Goal: Transaction & Acquisition: Obtain resource

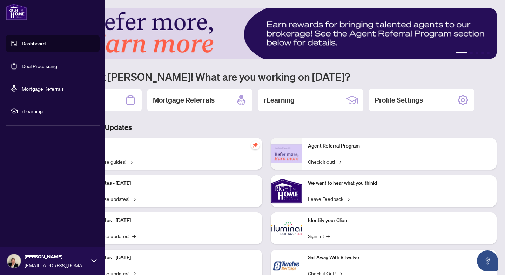
click at [26, 67] on link "Deal Processing" at bounding box center [39, 66] width 35 height 6
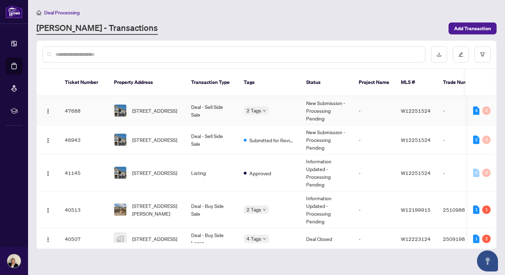
click at [320, 110] on td "New Submission - Processing Pending" at bounding box center [326, 110] width 53 height 29
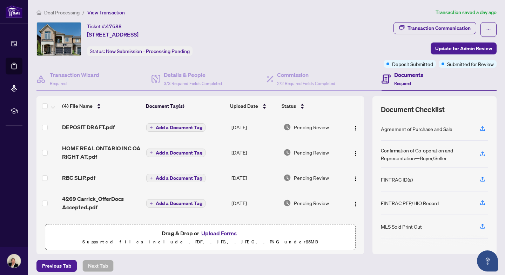
scroll to position [0, 0]
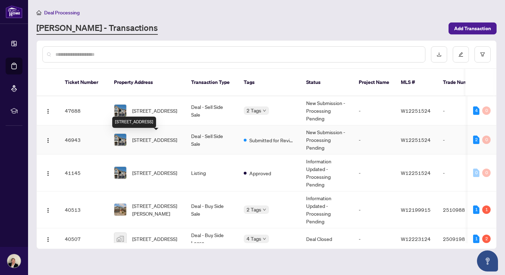
click at [144, 136] on span "[STREET_ADDRESS]" at bounding box center [154, 140] width 45 height 8
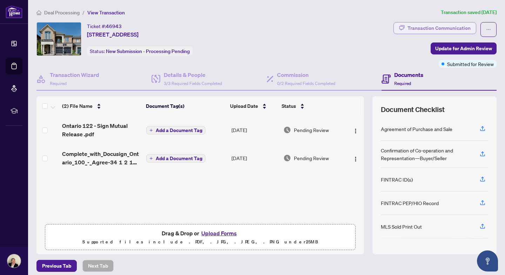
click at [421, 27] on div "Transaction Communication" at bounding box center [438, 27] width 63 height 11
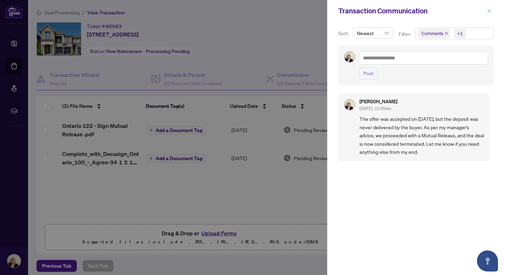
click at [487, 11] on icon "close" at bounding box center [489, 10] width 5 height 5
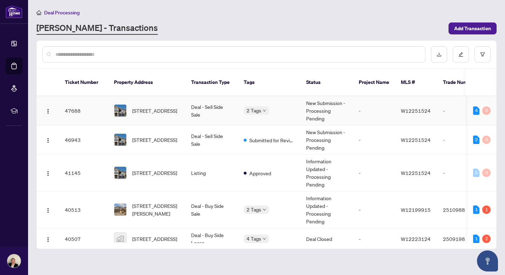
click at [318, 106] on td "New Submission - Processing Pending" at bounding box center [326, 110] width 53 height 29
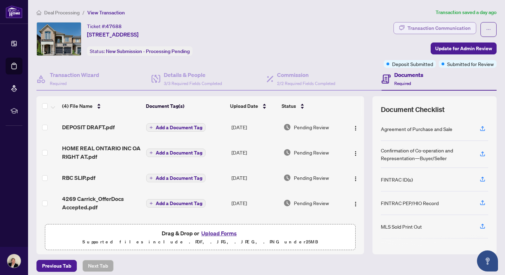
click at [444, 26] on div "Transaction Communication" at bounding box center [438, 27] width 63 height 11
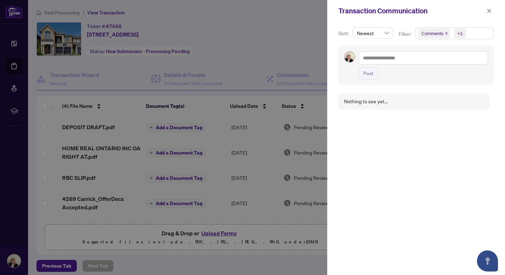
click at [316, 37] on div at bounding box center [252, 137] width 505 height 275
click at [288, 46] on div at bounding box center [252, 137] width 505 height 275
click at [487, 11] on icon "close" at bounding box center [489, 10] width 5 height 5
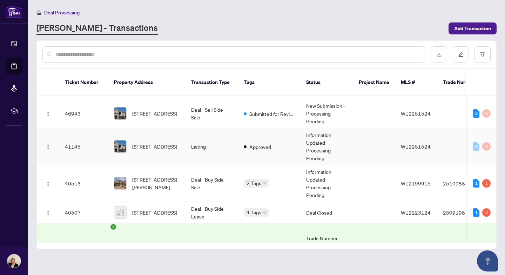
scroll to position [67, 0]
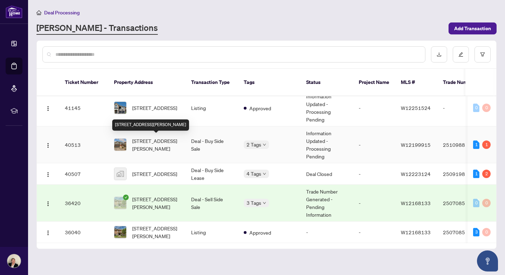
click at [142, 139] on span "[STREET_ADDRESS][PERSON_NAME]" at bounding box center [156, 144] width 48 height 15
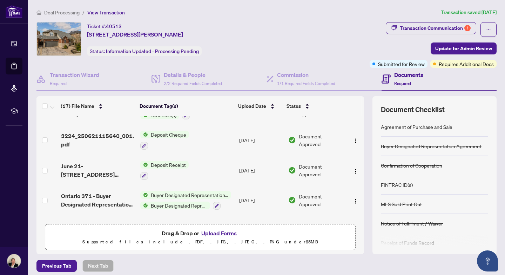
scroll to position [354, 0]
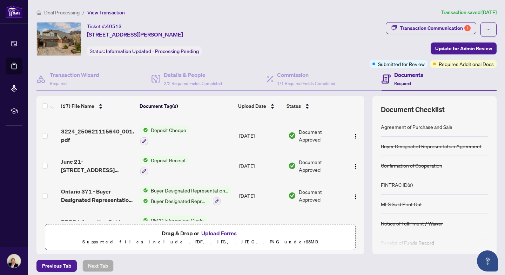
click at [169, 158] on span "Deposit Receipt" at bounding box center [168, 160] width 41 height 8
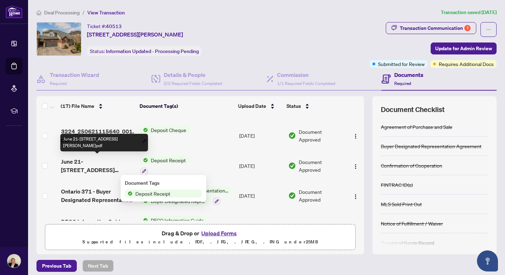
click at [83, 161] on span "June 21-[STREET_ADDRESS][PERSON_NAME]pdf" at bounding box center [98, 165] width 74 height 17
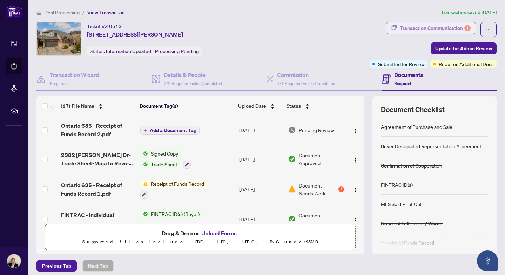
click at [433, 27] on div "Transaction Communication 1" at bounding box center [435, 27] width 71 height 11
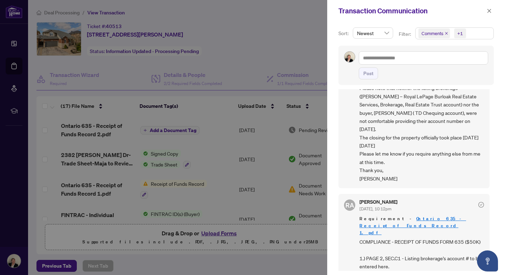
scroll to position [31, 0]
click at [476, 136] on span "Please note that neither the listing brokerage ([PERSON_NAME] – Royal LePage Bu…" at bounding box center [421, 132] width 124 height 99
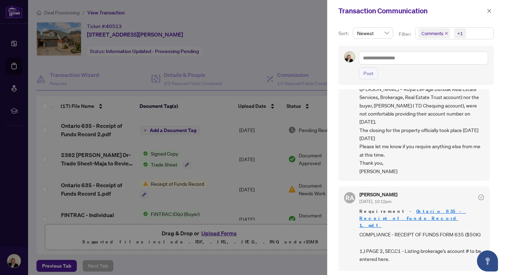
scroll to position [0, 0]
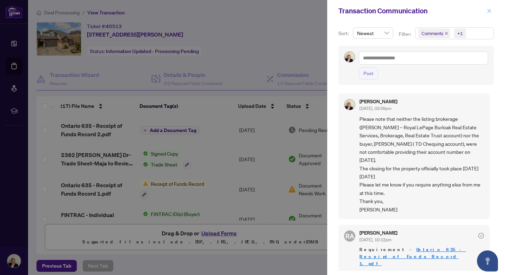
click at [487, 11] on icon "close" at bounding box center [489, 10] width 5 height 5
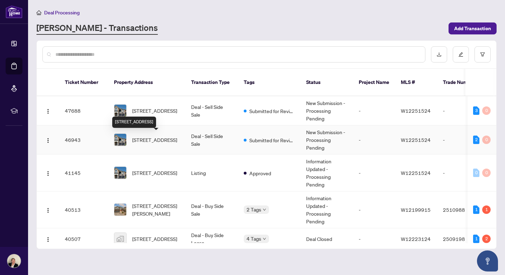
click at [161, 138] on span "[STREET_ADDRESS]" at bounding box center [154, 140] width 45 height 8
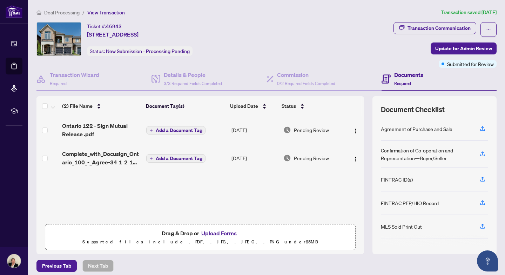
scroll to position [0, 0]
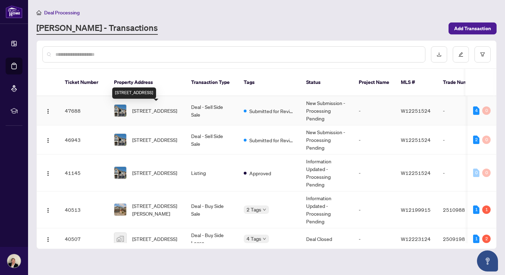
click at [161, 110] on span "[STREET_ADDRESS]" at bounding box center [154, 111] width 45 height 8
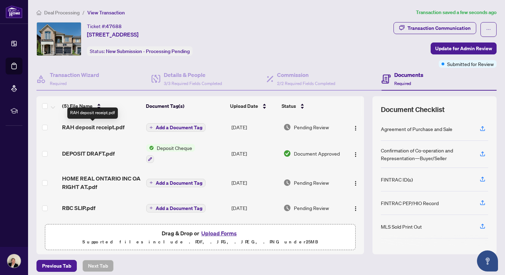
click at [106, 126] on span "RAH deposit receipt.pdf" at bounding box center [93, 127] width 62 height 8
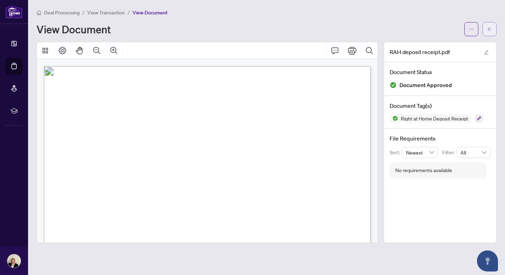
click at [487, 27] on icon "arrow-left" at bounding box center [489, 29] width 5 height 5
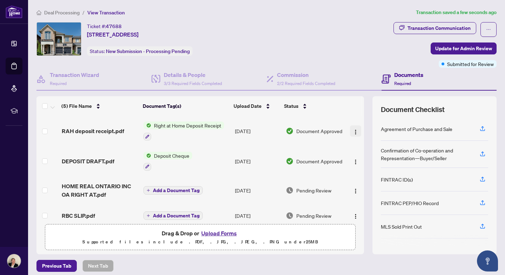
click at [354, 131] on img "button" at bounding box center [356, 132] width 6 height 6
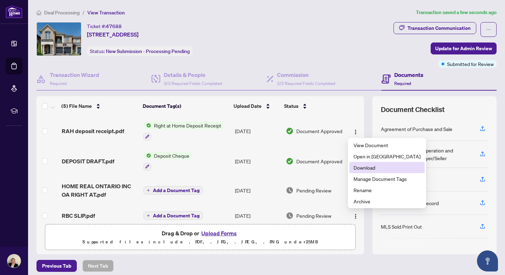
click at [359, 169] on span "Download" at bounding box center [386, 167] width 67 height 8
